Goal: Information Seeking & Learning: Check status

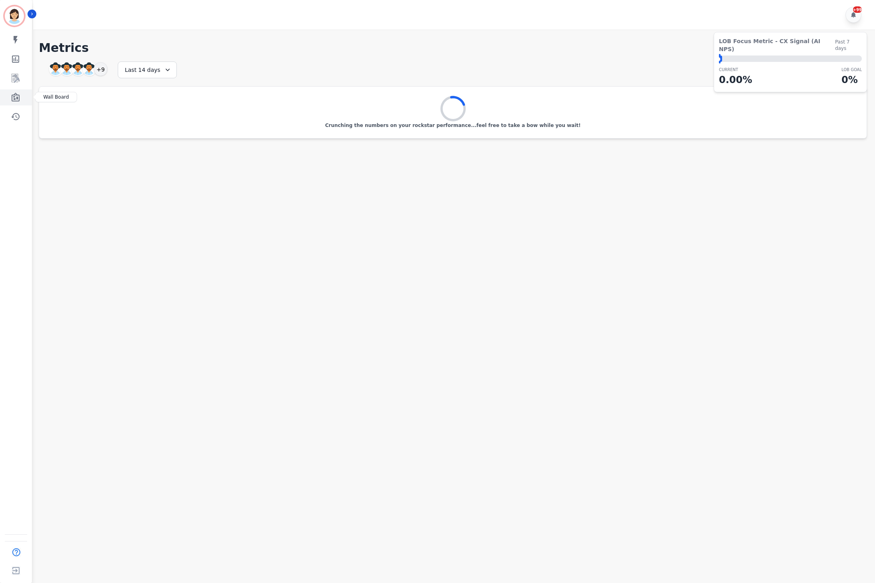
click at [20, 97] on link "Sidebar" at bounding box center [16, 97] width 31 height 16
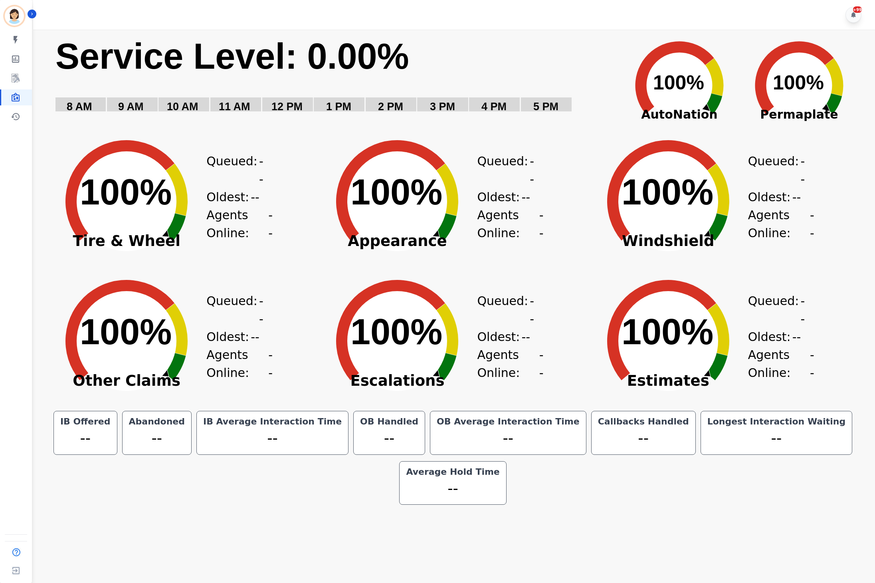
click at [71, 76] on text "Service Level: 0.00%" at bounding box center [232, 56] width 354 height 40
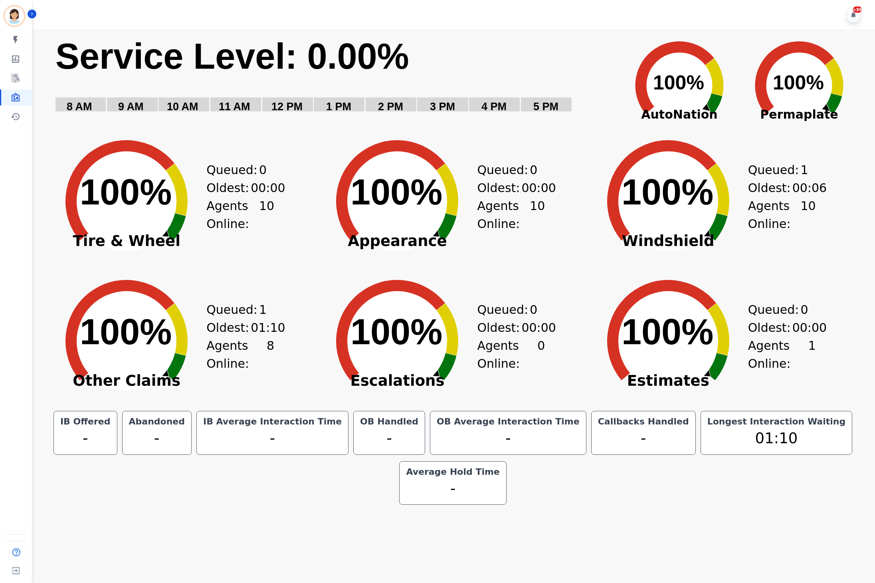
click at [394, 20] on div "+99" at bounding box center [455, 15] width 844 height 30
click at [552, 0] on div "+99" at bounding box center [455, 15] width 844 height 30
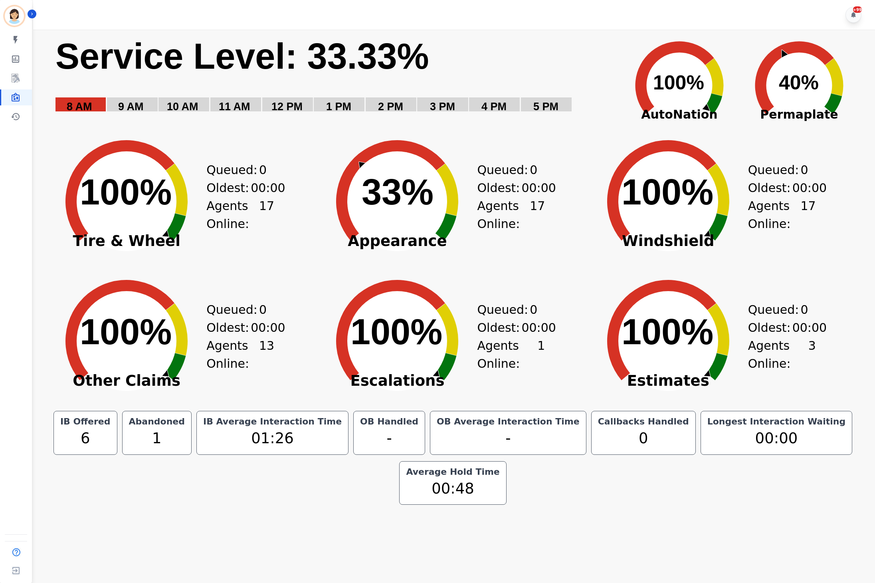
click at [58, 280] on icon "Created with Highcharts 10.3.3 100% ​ 100%" at bounding box center [127, 335] width 160 height 140
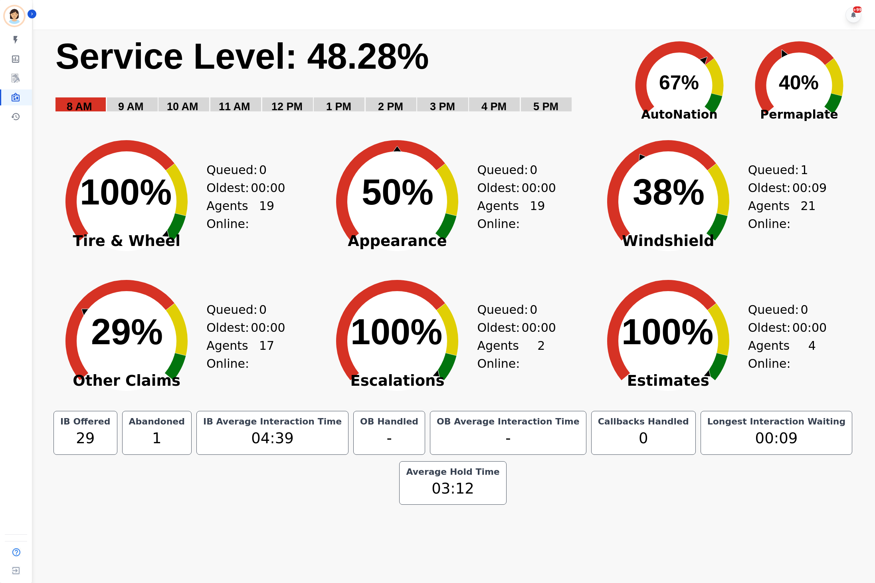
click at [506, 18] on div "+99" at bounding box center [455, 15] width 844 height 30
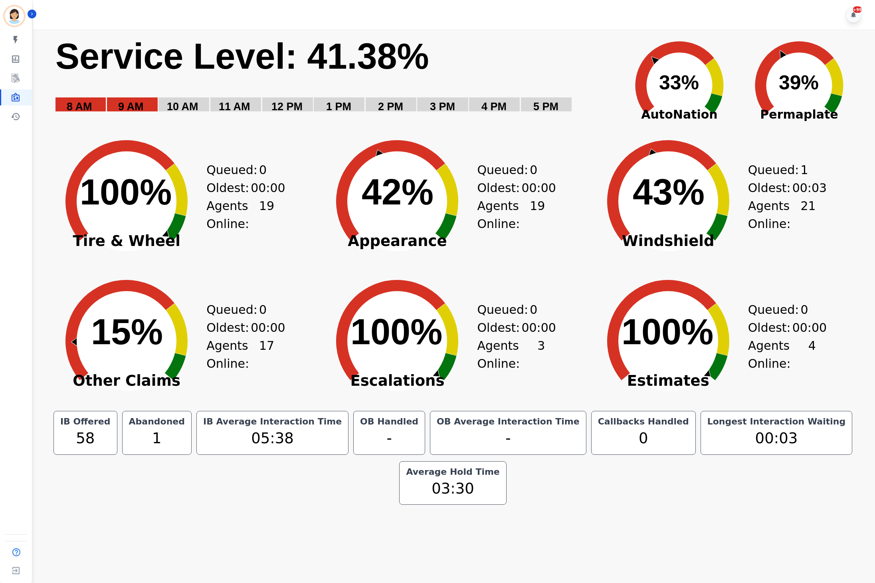
click at [618, 12] on div "+99" at bounding box center [455, 15] width 844 height 30
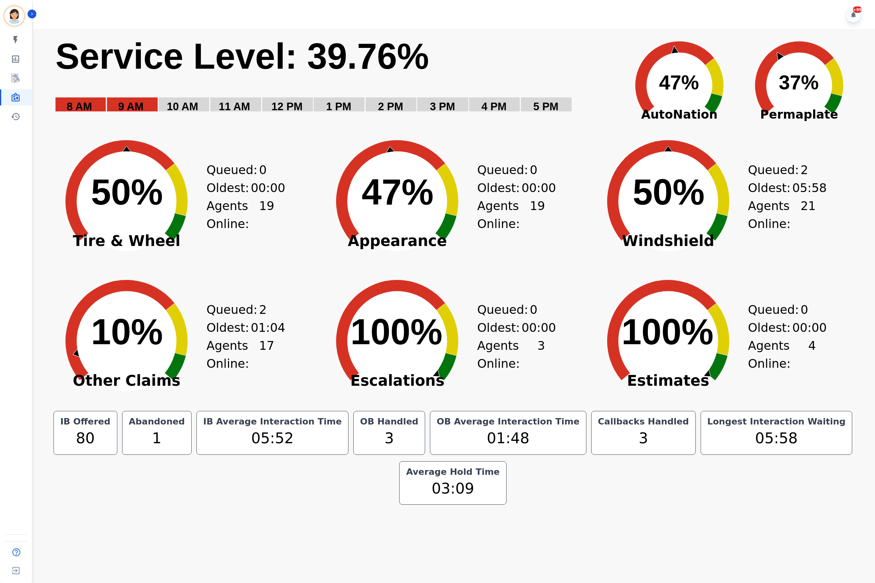
click at [873, 406] on div "Created with Highcharts 10.3.3 Service Level: 39.76% 5 PM 4 PM 3 PM 2 PM 1 PM 1…" at bounding box center [453, 269] width 844 height 478
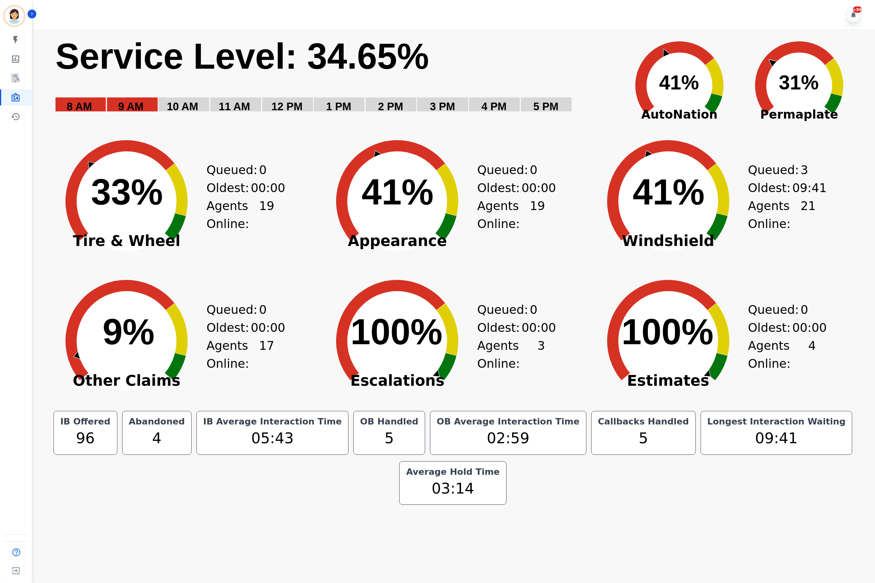
click at [47, 203] on icon "Created with Highcharts 10.3.3 33% ​ 33%" at bounding box center [127, 195] width 160 height 140
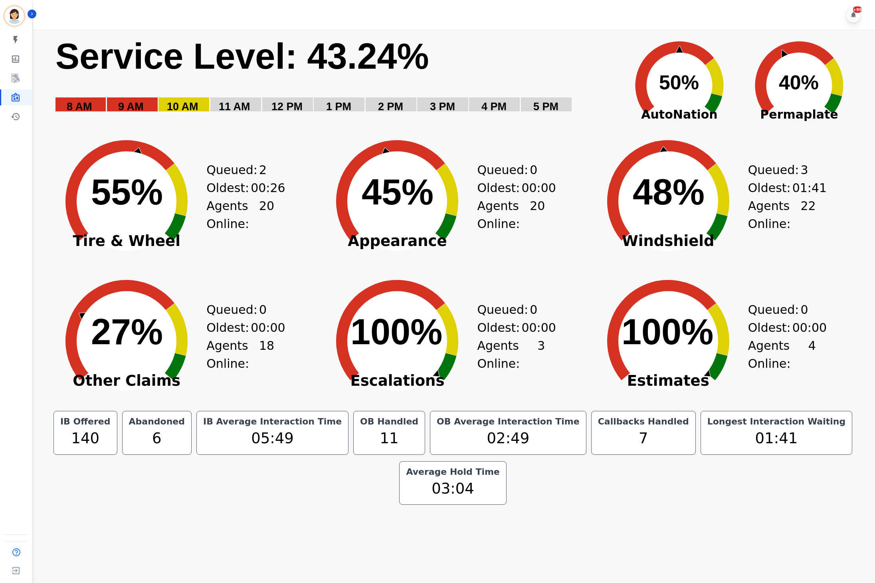
click at [58, 265] on icon "Created with Highcharts 10.3.3 27% ​ 27%" at bounding box center [127, 335] width 160 height 140
click at [57, 337] on icon "Created with Highcharts 10.3.3 27% ​ 27%" at bounding box center [127, 335] width 160 height 140
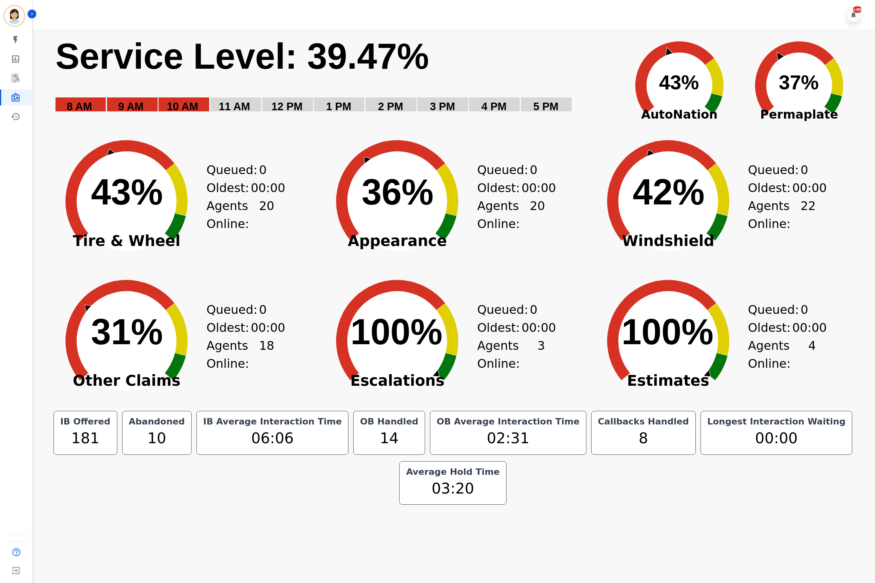
click at [449, 13] on div "+99" at bounding box center [455, 15] width 844 height 30
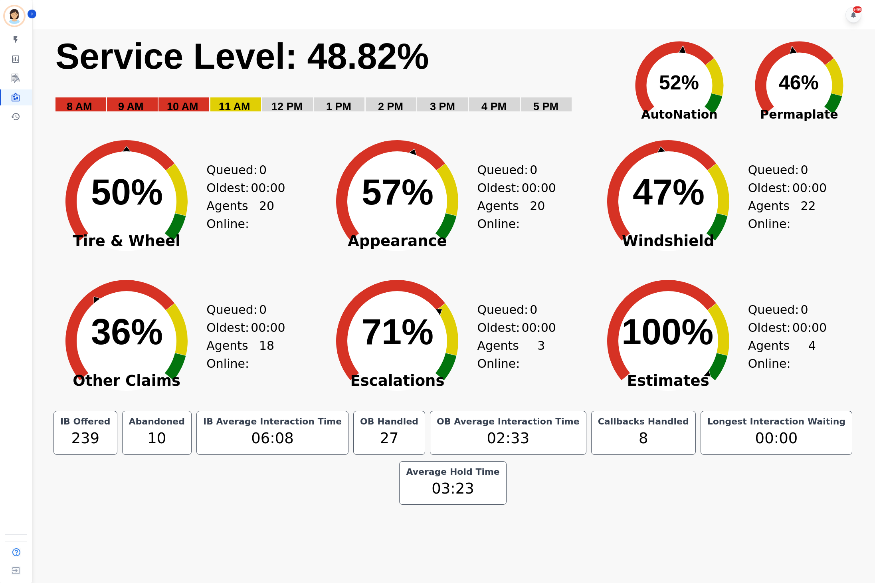
click at [430, 39] on rect "Service Level: 0%" at bounding box center [335, 80] width 560 height 90
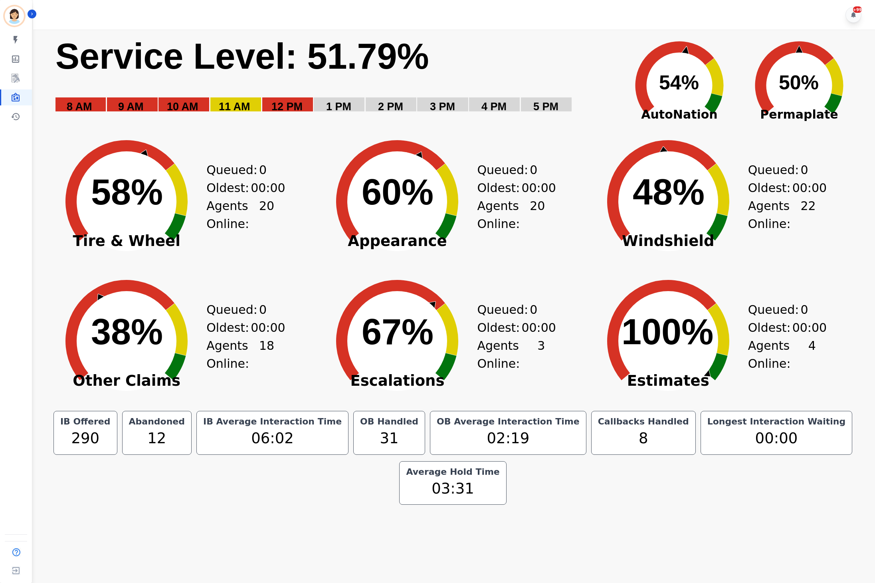
drag, startPoint x: 687, startPoint y: 14, endPoint x: 687, endPoint y: 30, distance: 16.8
click at [687, 14] on div "+99" at bounding box center [455, 15] width 844 height 30
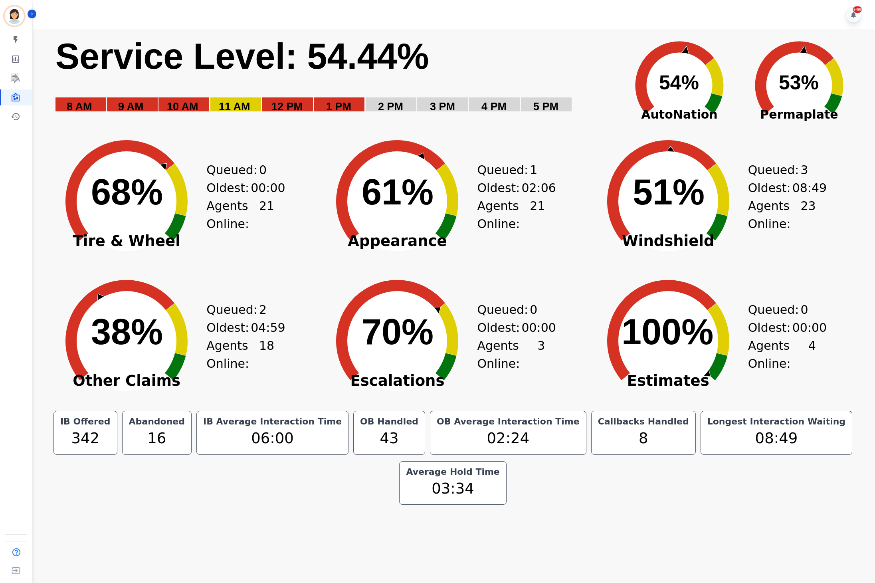
drag, startPoint x: 587, startPoint y: 289, endPoint x: 592, endPoint y: 267, distance: 22.1
click at [587, 289] on div "Created with Highcharts 10.3.3 70% ​ 70% Escalations Queued: 0 Oldest: 00:00 Ag…" at bounding box center [452, 335] width 271 height 140
